Goal: Task Accomplishment & Management: Manage account settings

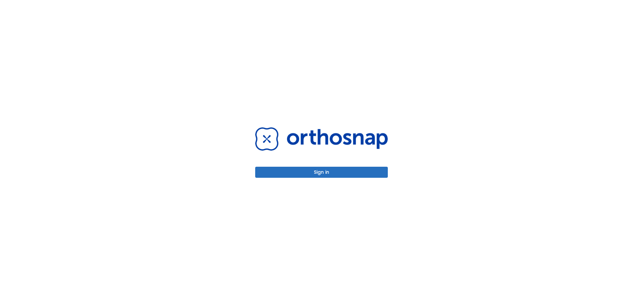
click at [339, 172] on button "Sign in" at bounding box center [321, 172] width 133 height 11
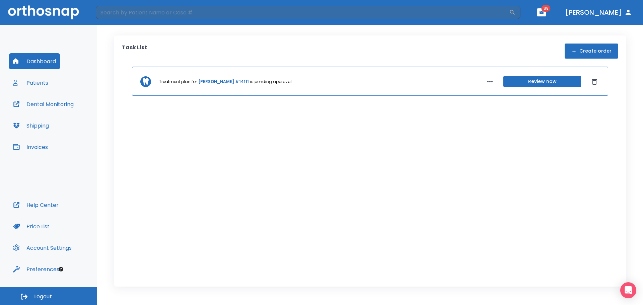
click at [54, 78] on div "Dashboard Patients Dental Monitoring Shipping Invoices" at bounding box center [48, 125] width 79 height 144
click at [493, 79] on icon "button" at bounding box center [490, 82] width 8 height 8
click at [226, 81] on div at bounding box center [321, 152] width 643 height 305
click at [203, 83] on link "[PERSON_NAME] #14111" at bounding box center [223, 82] width 51 height 6
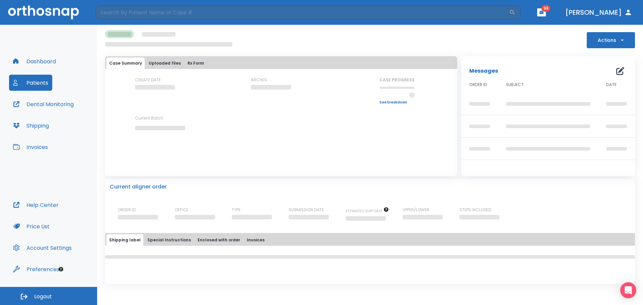
click at [615, 41] on button "Actions" at bounding box center [611, 40] width 48 height 16
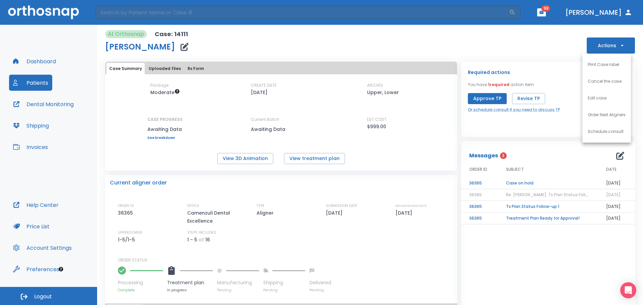
click at [15, 78] on div at bounding box center [321, 152] width 643 height 305
click at [43, 58] on button "Dashboard" at bounding box center [34, 61] width 51 height 16
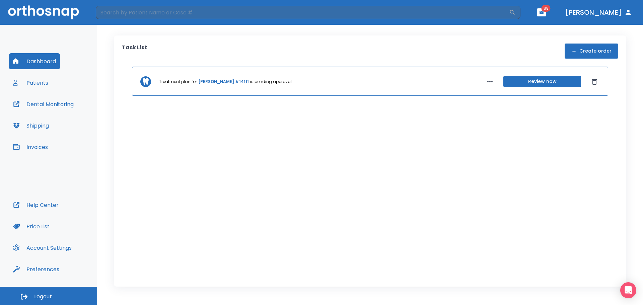
click at [50, 80] on button "Patients" at bounding box center [30, 83] width 43 height 16
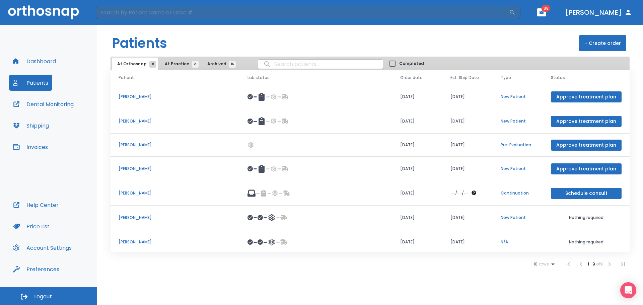
click at [175, 62] on span "At Practice 21" at bounding box center [180, 64] width 30 height 6
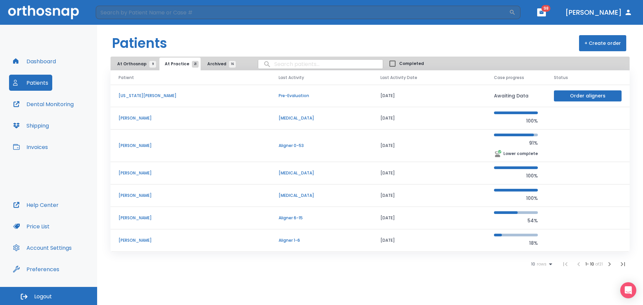
click at [133, 62] on span "At Orthosnap 9" at bounding box center [135, 64] width 36 height 6
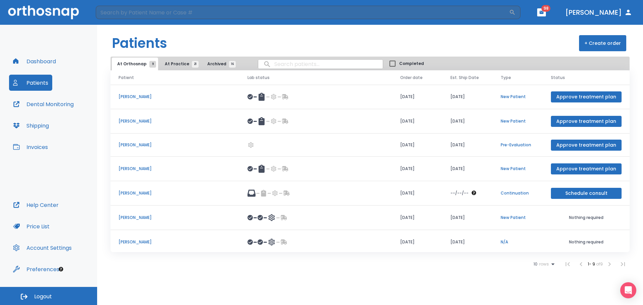
click at [255, 193] on icon at bounding box center [252, 193] width 8 height 8
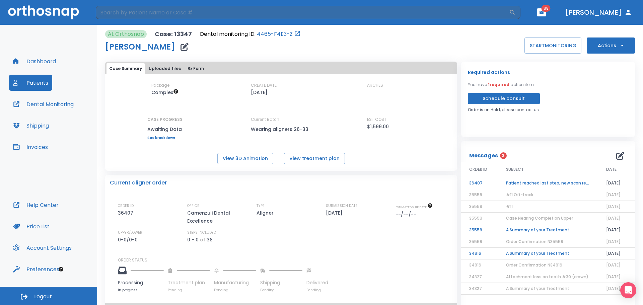
click at [531, 180] on td "Patient reached last step, new scan required!" at bounding box center [548, 184] width 100 height 12
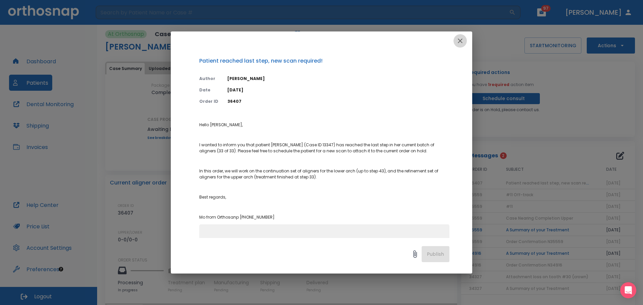
click at [461, 39] on icon "button" at bounding box center [460, 41] width 8 height 8
